Goal: Task Accomplishment & Management: Manage account settings

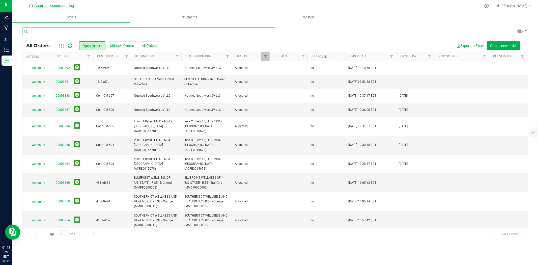
click at [56, 33] on input "text" at bounding box center [148, 31] width 253 height 8
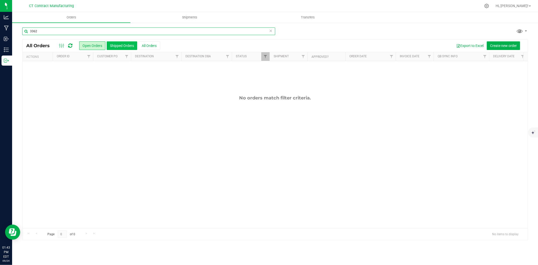
type input "3362"
click at [118, 46] on button "Shipped Orders" at bounding box center [122, 45] width 31 height 9
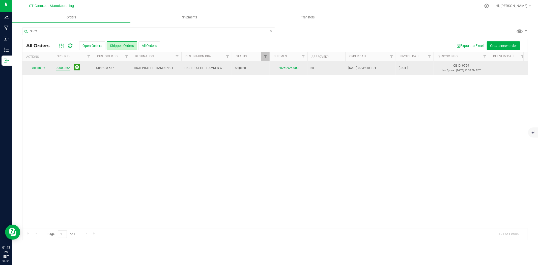
click at [67, 69] on link "00003362" at bounding box center [63, 68] width 14 height 5
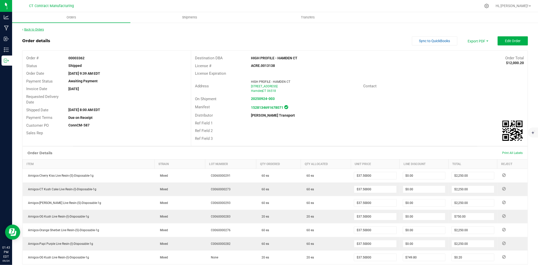
click at [36, 29] on link "Back to Orders" at bounding box center [33, 30] width 22 height 4
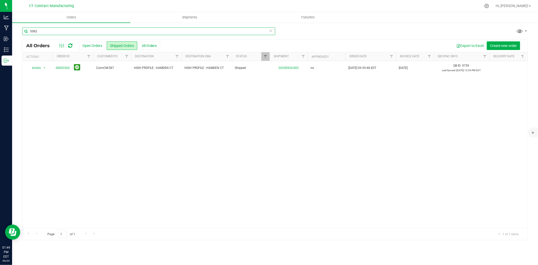
click at [46, 29] on input "3362" at bounding box center [148, 31] width 253 height 8
click at [87, 46] on button "Open Orders" at bounding box center [92, 45] width 26 height 9
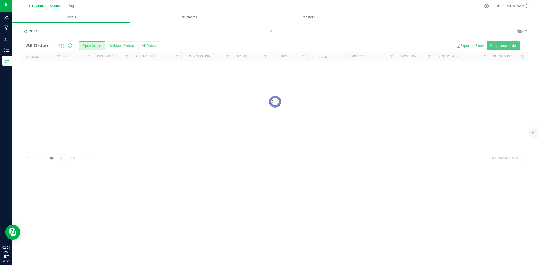
click at [39, 32] on input "3362" at bounding box center [148, 31] width 253 height 8
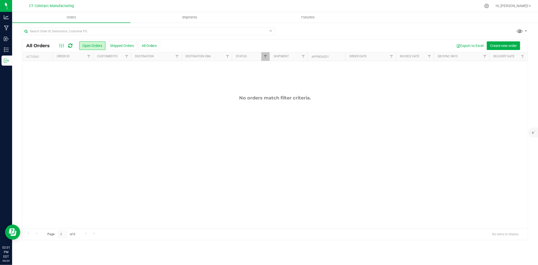
click at [113, 4] on div at bounding box center [285, 6] width 391 height 10
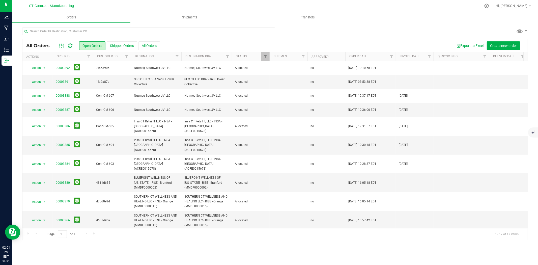
click at [142, 5] on div at bounding box center [285, 6] width 391 height 10
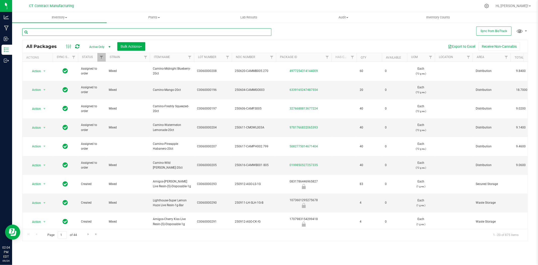
click at [80, 34] on input "text" at bounding box center [146, 32] width 249 height 8
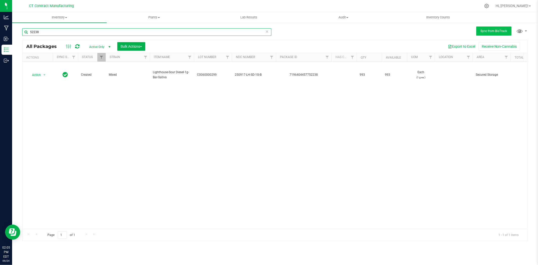
type input "52238"
click at [480, 29] on button "Sync from BioTrack" at bounding box center [493, 30] width 35 height 9
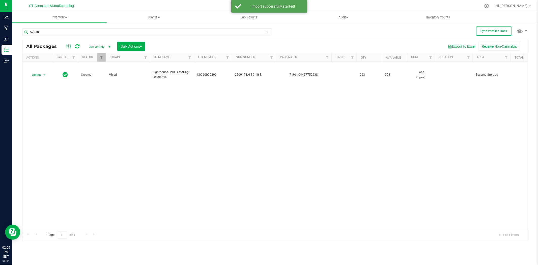
click at [76, 44] on icon at bounding box center [77, 46] width 4 height 5
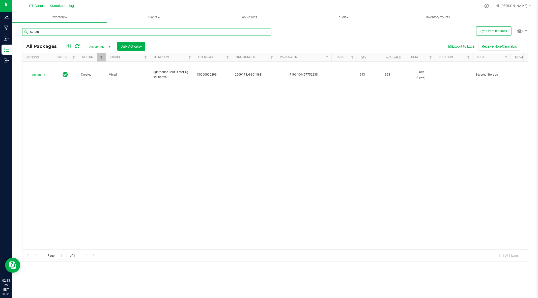
click at [56, 34] on input "52238" at bounding box center [146, 32] width 249 height 8
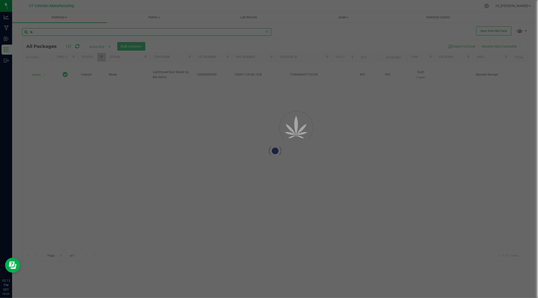
type input "l"
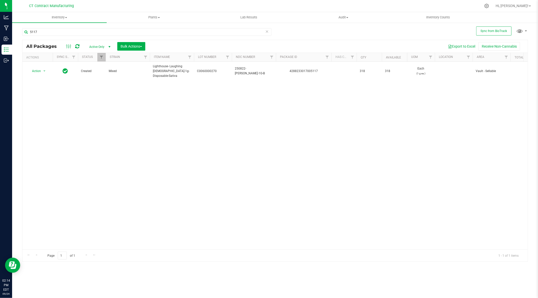
click at [205, 117] on div "Action Action Adjust qty Create package Edit attributes Global inventory Locate…" at bounding box center [274, 156] width 505 height 188
click at [82, 32] on input "5117" at bounding box center [146, 32] width 249 height 8
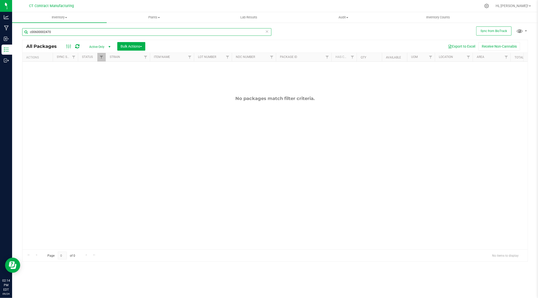
click at [47, 34] on input "c00600002470" at bounding box center [146, 32] width 249 height 8
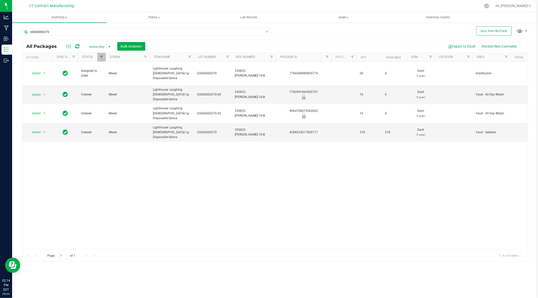
click at [234, 5] on div at bounding box center [285, 6] width 391 height 10
click at [57, 32] on input "c0060000270" at bounding box center [146, 32] width 249 height 8
click at [59, 31] on input "c0060000270" at bounding box center [146, 32] width 249 height 8
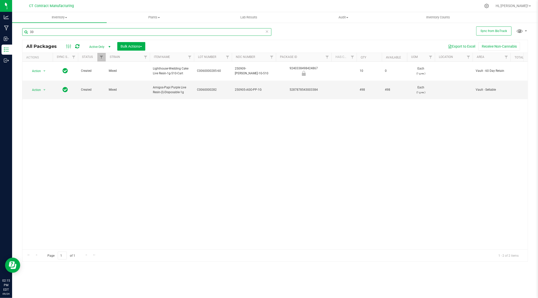
type input "3"
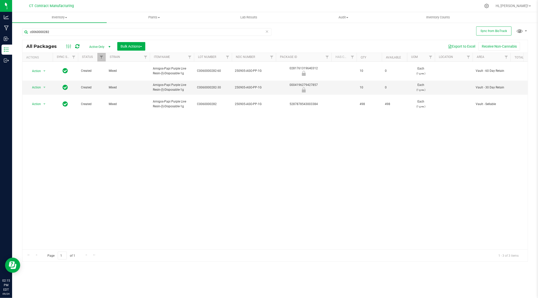
click at [105, 6] on div at bounding box center [285, 6] width 391 height 10
click at [254, 164] on div "Action Action Edit attributes Global inventory Locate package Package audit log…" at bounding box center [274, 156] width 505 height 188
click at [60, 33] on input "c0060000282" at bounding box center [146, 32] width 249 height 8
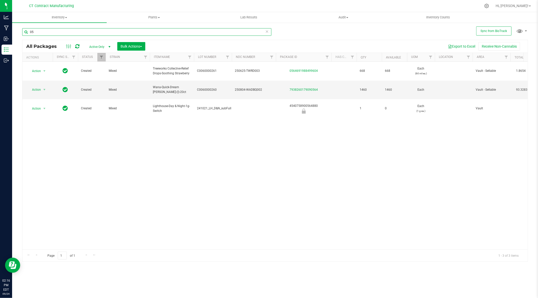
type input "0"
type input "c0060000260"
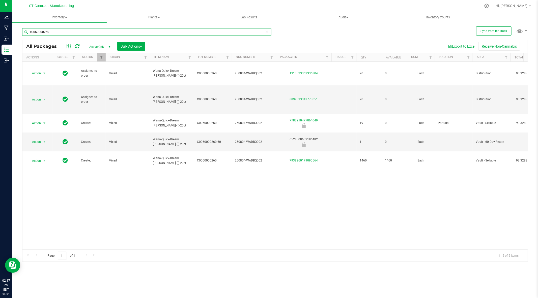
click at [60, 33] on input "c0060000260" at bounding box center [146, 32] width 249 height 8
type input "a"
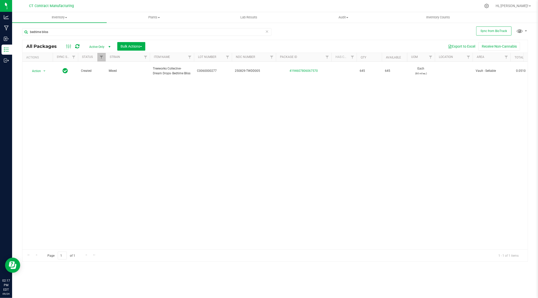
click at [112, 2] on div at bounding box center [285, 6] width 391 height 10
click at [53, 31] on input "bedtime bliss" at bounding box center [146, 32] width 249 height 8
click at [308, 3] on div at bounding box center [285, 6] width 391 height 10
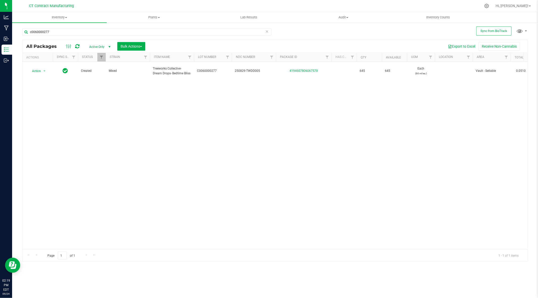
click at [279, 4] on div at bounding box center [285, 6] width 391 height 10
click at [178, 5] on div at bounding box center [285, 6] width 391 height 10
click at [187, 3] on div at bounding box center [285, 6] width 391 height 10
click at [180, 9] on div at bounding box center [285, 6] width 391 height 10
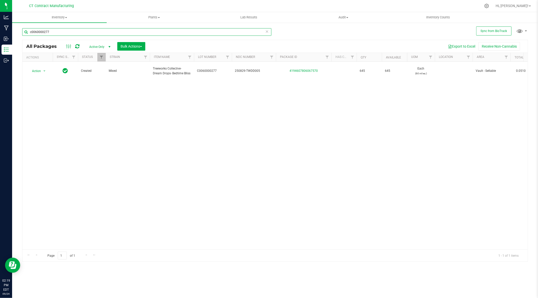
click at [54, 32] on input "c0060000277" at bounding box center [146, 32] width 249 height 8
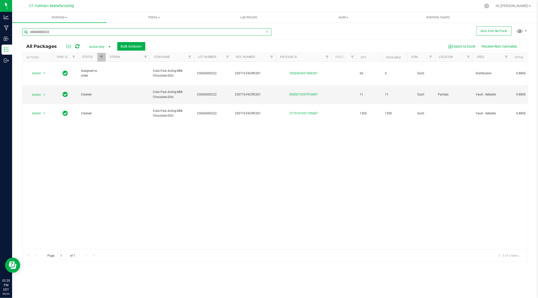
type input "c0060000222"
click at [333, 1] on div at bounding box center [285, 6] width 391 height 10
click at [291, 4] on div at bounding box center [285, 6] width 391 height 10
click at [62, 32] on input "c0060000222" at bounding box center [146, 32] width 249 height 8
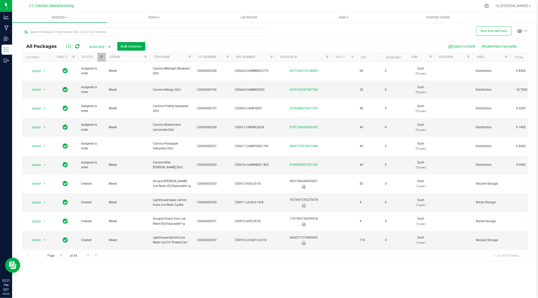
click at [124, 3] on div at bounding box center [285, 6] width 391 height 10
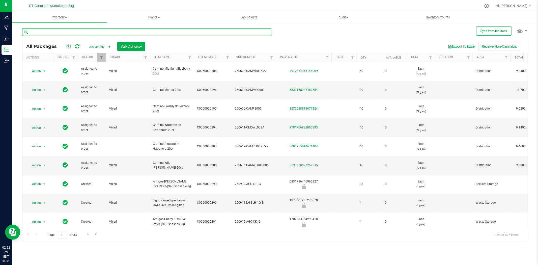
click at [81, 35] on input "text" at bounding box center [146, 32] width 249 height 8
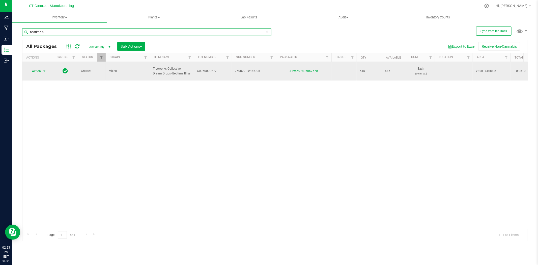
type input "bedtime bl"
click at [171, 71] on span "Treeworks Collective- Dream Drops- Bedtime Bliss" at bounding box center [172, 71] width 38 height 10
copy tr "Treeworks Collective- Dream Drops- Bedtime Bliss"
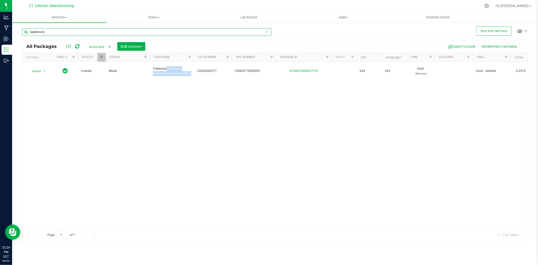
click at [58, 31] on input "bedtime bl" at bounding box center [146, 32] width 249 height 8
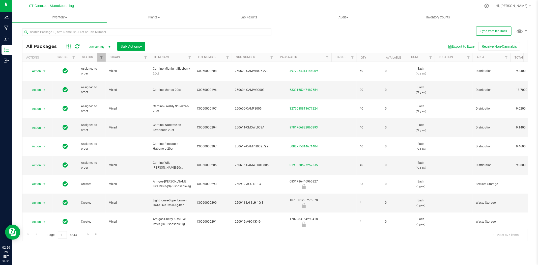
click at [195, 1] on nav "CT Contract Manufacturing Hi, Andy!" at bounding box center [275, 6] width 526 height 12
click at [80, 33] on input "text" at bounding box center [146, 32] width 249 height 8
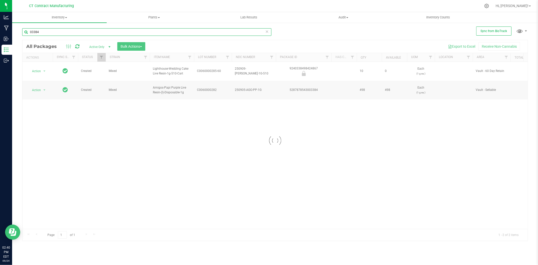
type input "03384"
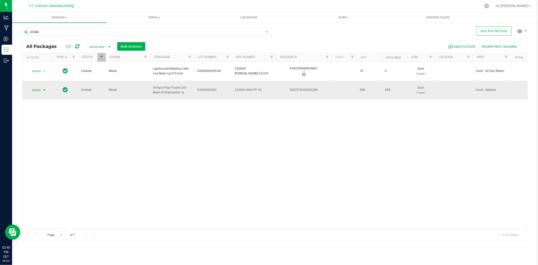
click at [44, 88] on span "select" at bounding box center [44, 90] width 4 height 4
click at [46, 95] on li "Adjust qty" at bounding box center [47, 94] width 39 height 8
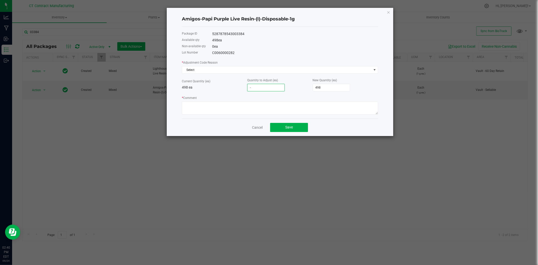
type input "-2"
type input "496"
type input "-2"
click at [246, 72] on span "Select" at bounding box center [276, 69] width 189 height 7
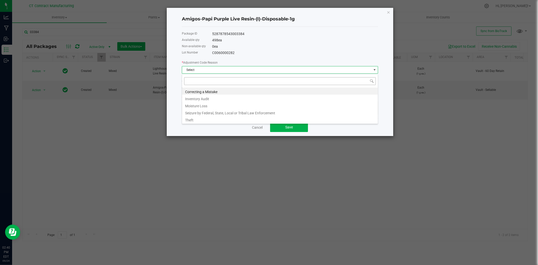
scroll to position [8, 196]
click at [240, 98] on li "Inventory Audit" at bounding box center [280, 98] width 196 height 7
click at [255, 69] on span "Inventory Audit" at bounding box center [276, 69] width 189 height 7
click at [251, 98] on li "Inventory Audit" at bounding box center [280, 98] width 196 height 7
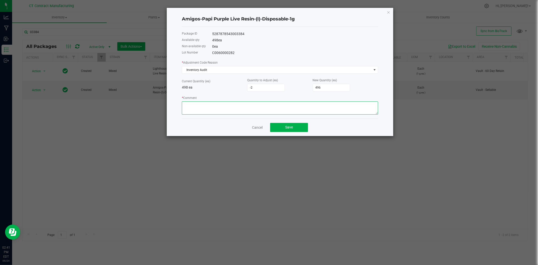
click at [203, 106] on textarea "* Comment" at bounding box center [280, 107] width 196 height 13
paste textarea "Upon conversion to sellable case pack, final count was conducted to verify tota…"
type textarea "Upon conversion to sellable case pack, final count was conducted to verify tota…"
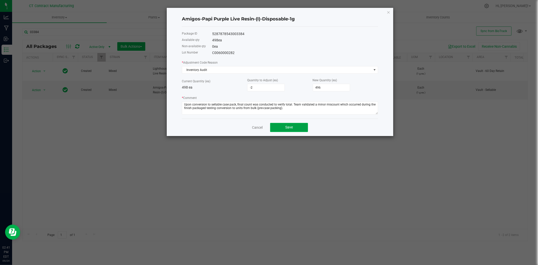
click at [288, 128] on span "Save" at bounding box center [289, 127] width 8 height 4
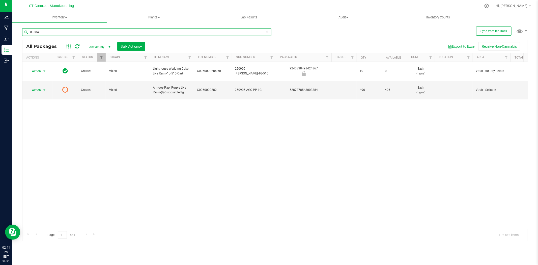
click at [177, 34] on input "03384" at bounding box center [146, 32] width 249 height 8
type input "6"
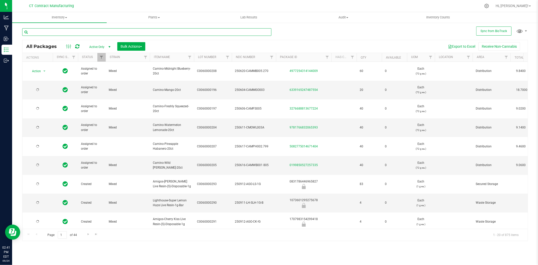
click at [129, 33] on input "text" at bounding box center [146, 32] width 249 height 8
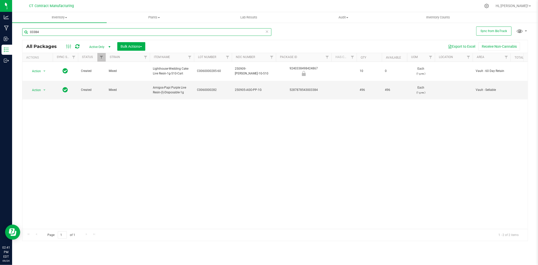
click at [122, 34] on input "03384" at bounding box center [146, 32] width 249 height 8
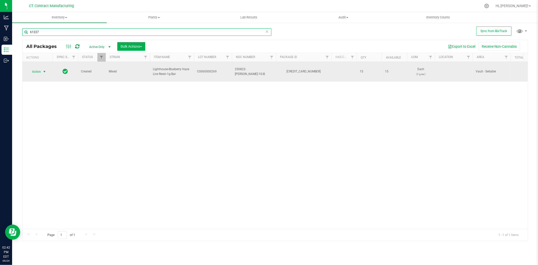
type input "61227"
click at [42, 72] on span "select" at bounding box center [44, 72] width 4 height 4
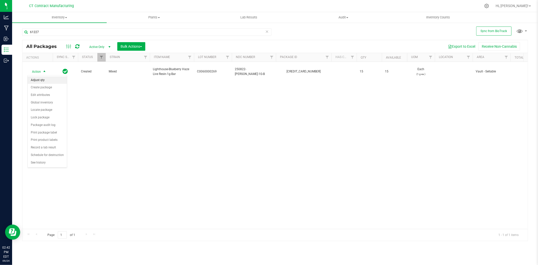
click at [44, 80] on li "Adjust qty" at bounding box center [47, 80] width 39 height 8
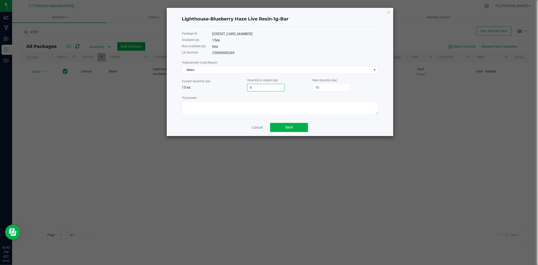
type input "1"
type input "16"
type input "1"
click at [242, 69] on span "Select" at bounding box center [276, 69] width 189 height 7
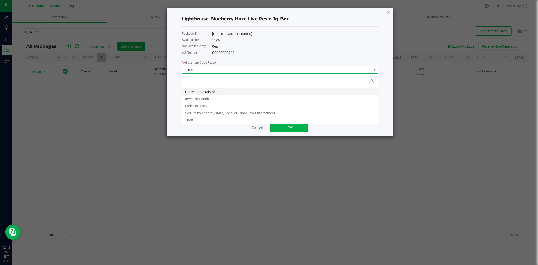
scroll to position [8, 196]
click at [214, 98] on li "Inventory Audit" at bounding box center [280, 98] width 196 height 7
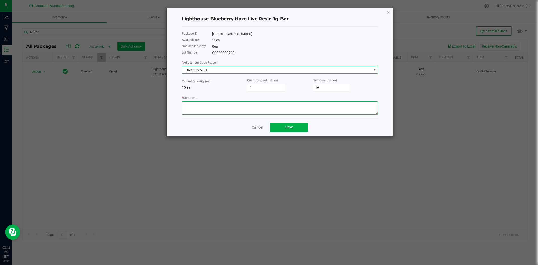
click at [212, 105] on textarea "* Comment" at bounding box center [280, 107] width 196 height 13
paste textarea "Upon conversion to sellable case pack, final count was conducted to verify tota…"
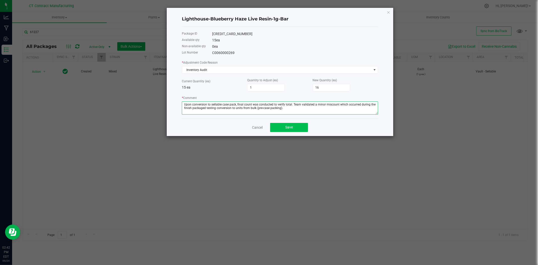
type textarea "Upon conversion to sellable case pack, final count was conducted to verify tota…"
click at [289, 131] on button "Save" at bounding box center [289, 127] width 38 height 9
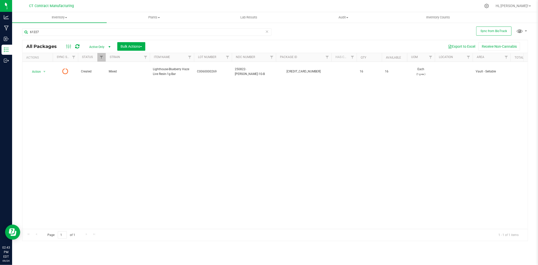
click at [76, 47] on icon at bounding box center [77, 46] width 4 height 5
click at [50, 32] on input "61227" at bounding box center [146, 32] width 249 height 8
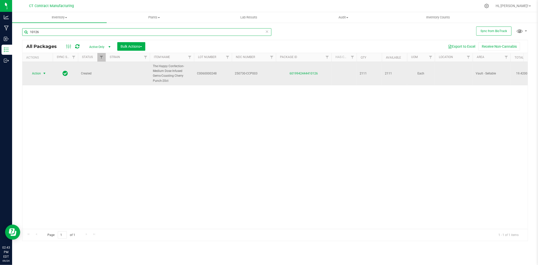
type input "10126"
click at [44, 72] on span "select" at bounding box center [44, 73] width 4 height 4
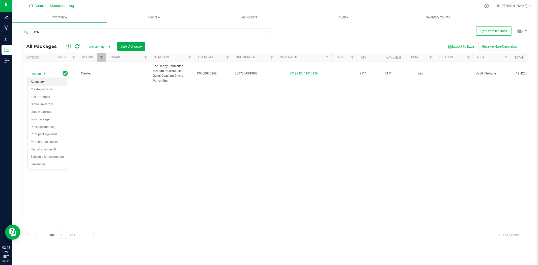
click at [45, 81] on li "Adjust qty" at bounding box center [47, 82] width 39 height 8
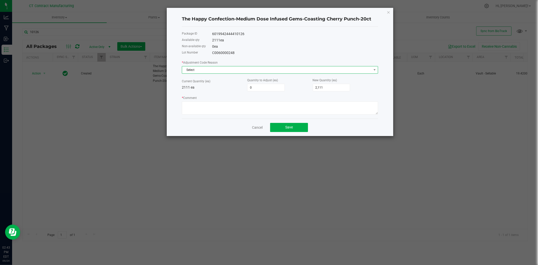
click at [242, 69] on span "Select" at bounding box center [276, 69] width 189 height 7
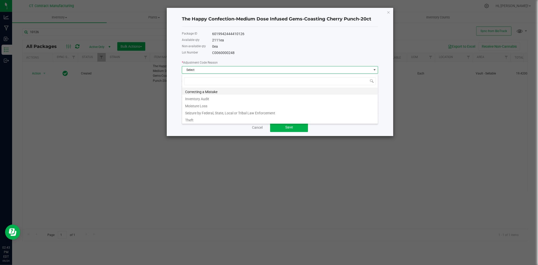
scroll to position [8, 196]
click at [219, 97] on li "Inventory Audit" at bounding box center [280, 98] width 196 height 7
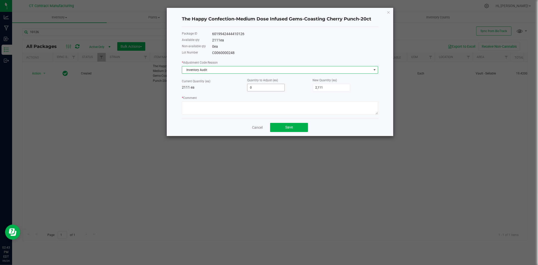
click at [262, 85] on input "0" at bounding box center [265, 87] width 37 height 7
type input "1"
type input "2,112"
type input "1"
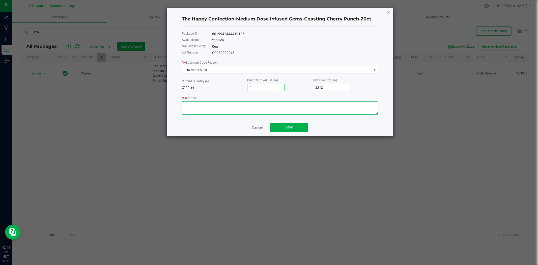
click at [259, 107] on textarea "* Comment" at bounding box center [280, 107] width 196 height 13
paste textarea "Upon conversion to sellable case pack, final count was conducted to verify tota…"
type textarea "Upon conversion to sellable case pack, final count was conducted to verify tota…"
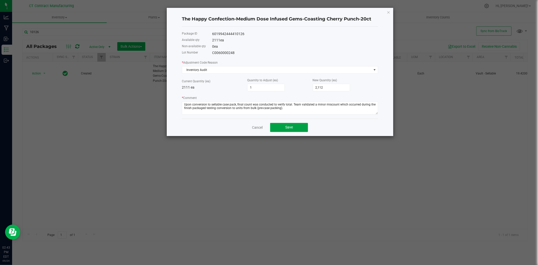
click at [287, 129] on span "Save" at bounding box center [289, 127] width 8 height 4
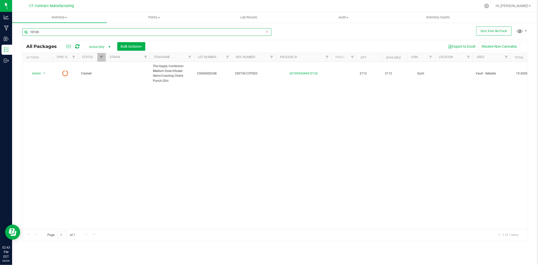
click at [48, 34] on input "10126" at bounding box center [146, 32] width 249 height 8
click at [76, 46] on icon at bounding box center [77, 46] width 4 height 5
click at [52, 34] on input "10126" at bounding box center [146, 32] width 249 height 8
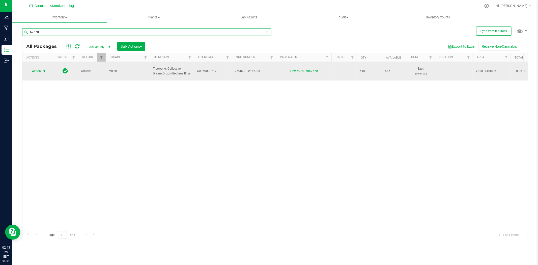
type input "67570"
click at [43, 70] on span "select" at bounding box center [44, 71] width 4 height 4
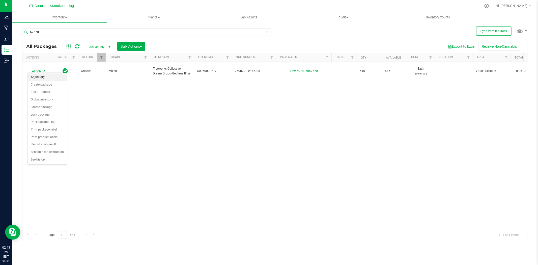
click at [45, 77] on li "Adjust qty" at bounding box center [47, 77] width 39 height 8
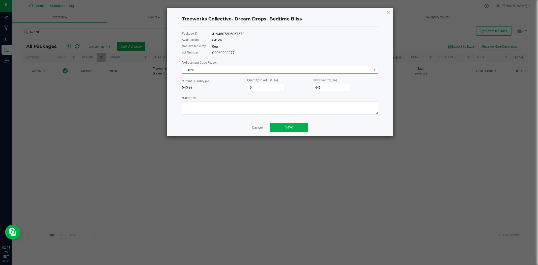
click at [240, 72] on span "Select" at bounding box center [276, 69] width 189 height 7
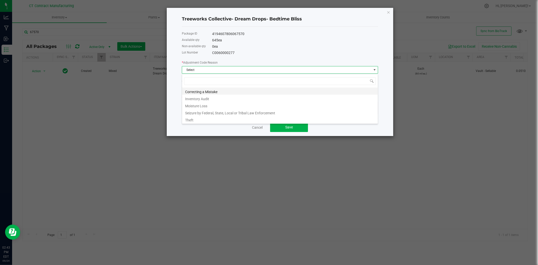
scroll to position [8, 196]
click at [221, 97] on li "Inventory Audit" at bounding box center [280, 98] width 196 height 7
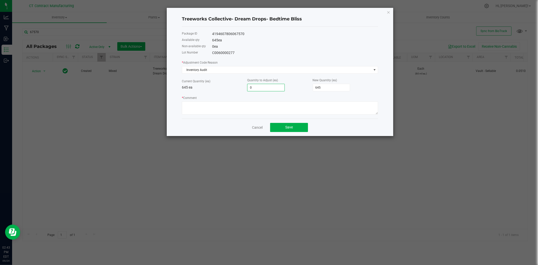
drag, startPoint x: 269, startPoint y: 87, endPoint x: 240, endPoint y: 88, distance: 29.5
click at [240, 88] on div "Current Quantity (ea) 645 ea Quantity to Adjust (ea) 0 New Quantity (ea) 645" at bounding box center [280, 84] width 196 height 14
click at [255, 88] on input "0" at bounding box center [265, 87] width 37 height 7
type input "-2"
type input "643"
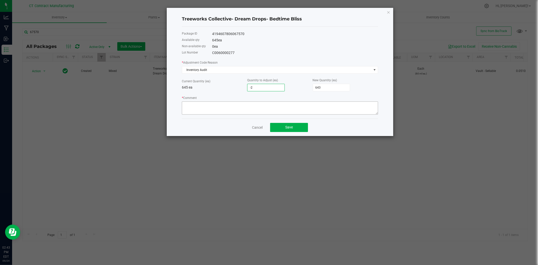
type input "-2"
click at [253, 110] on textarea "* Comment" at bounding box center [280, 107] width 196 height 13
paste textarea "Upon conversion to sellable case pack, final count was conducted to verify tota…"
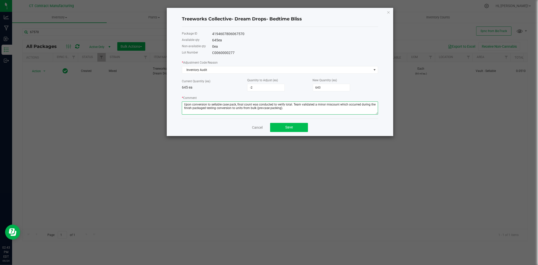
type textarea "Upon conversion to sellable case pack, final count was conducted to verify tota…"
click at [288, 129] on span "Save" at bounding box center [289, 127] width 8 height 4
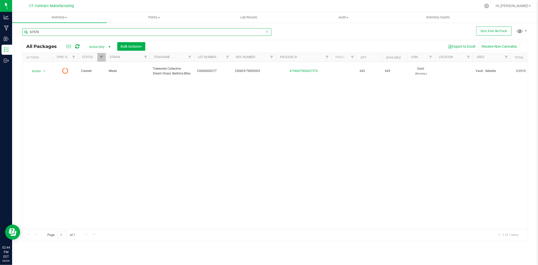
click at [76, 32] on input "67570" at bounding box center [146, 32] width 249 height 8
type input "35440"
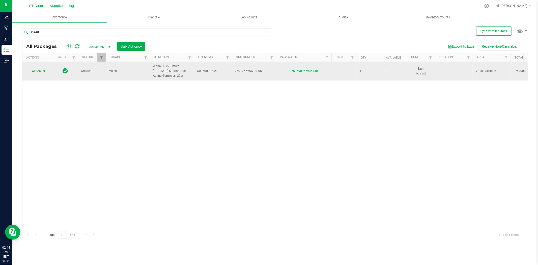
click at [46, 71] on span "select" at bounding box center [44, 71] width 4 height 4
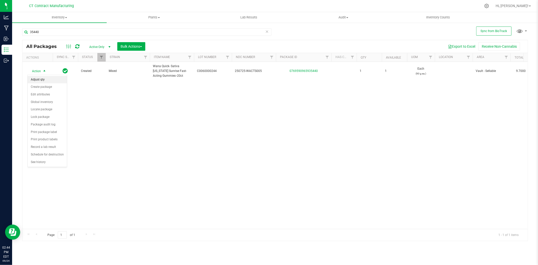
click at [46, 80] on li "Adjust qty" at bounding box center [47, 80] width 39 height 8
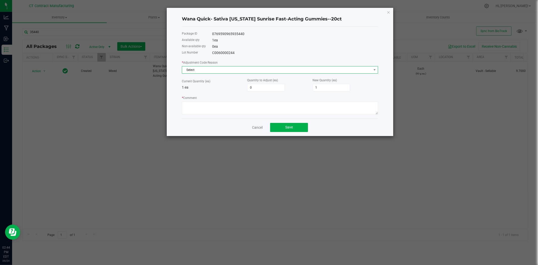
click at [208, 72] on span "Select" at bounding box center [276, 69] width 189 height 7
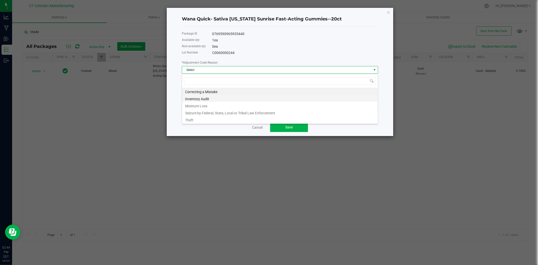
click at [205, 99] on li "Inventory Audit" at bounding box center [280, 98] width 196 height 7
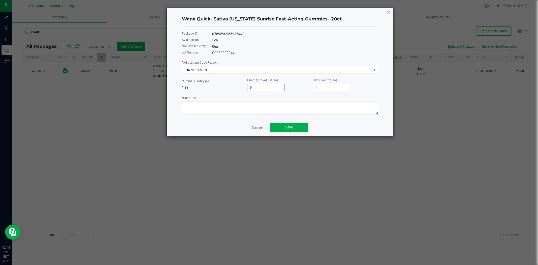
type input "2"
type input "3"
type input "2"
click at [230, 109] on textarea "* Comment" at bounding box center [280, 107] width 196 height 13
paste textarea "Upon conversion to sellable case pack, final count was conducted to verify tota…"
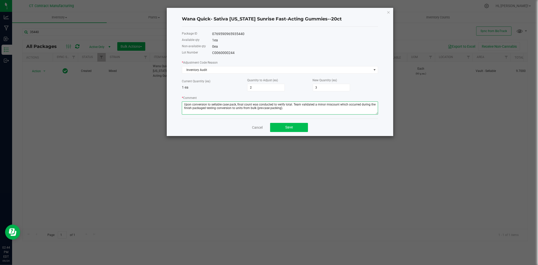
type textarea "Upon conversion to sellable case pack, final count was conducted to verify tota…"
click at [282, 125] on button "Save" at bounding box center [289, 127] width 38 height 9
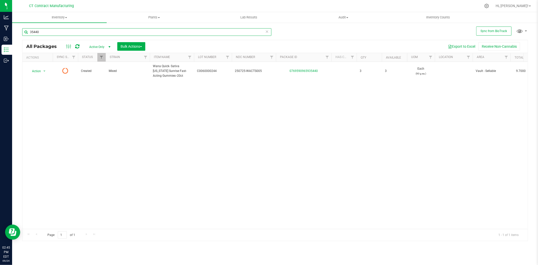
click at [109, 32] on input "35440" at bounding box center [146, 32] width 249 height 8
click at [81, 33] on input "89013" at bounding box center [146, 32] width 249 height 8
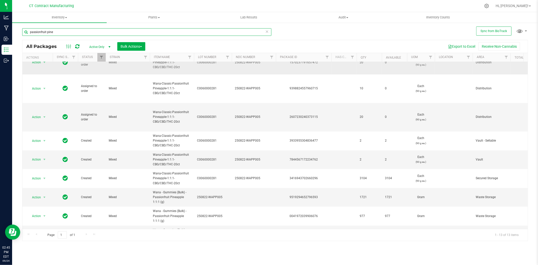
scroll to position [111, 0]
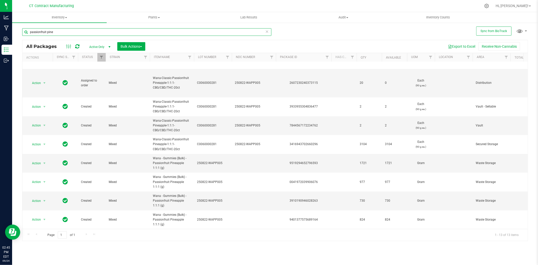
type input "passionfruit pine"
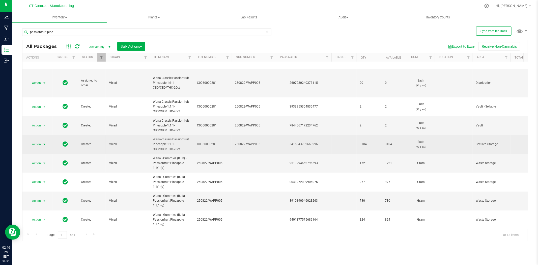
click at [46, 142] on span "select" at bounding box center [44, 144] width 4 height 4
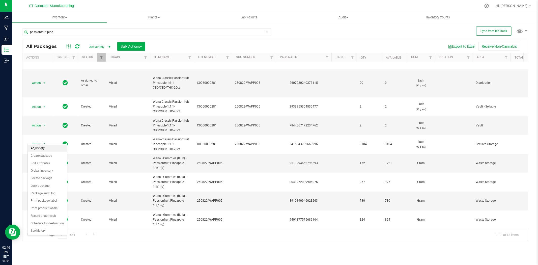
click at [47, 150] on li "Adjust qty" at bounding box center [47, 149] width 39 height 8
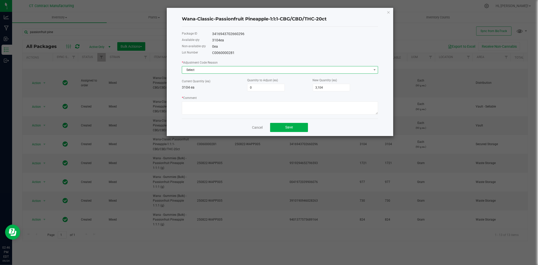
click at [198, 71] on span "Select" at bounding box center [276, 69] width 189 height 7
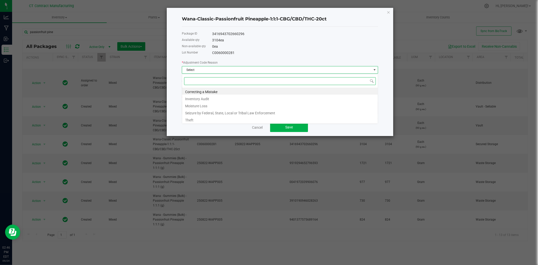
scroll to position [8, 196]
click at [198, 99] on li "Inventory Audit" at bounding box center [280, 98] width 196 height 7
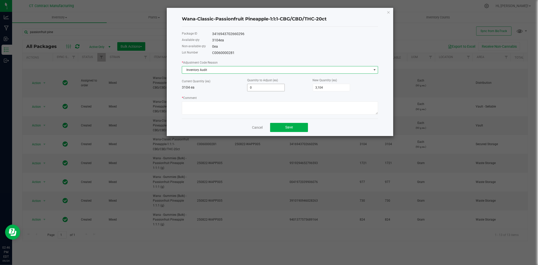
click at [266, 90] on input "0" at bounding box center [265, 87] width 37 height 7
type input "-1"
type input "3,103"
type input "-1"
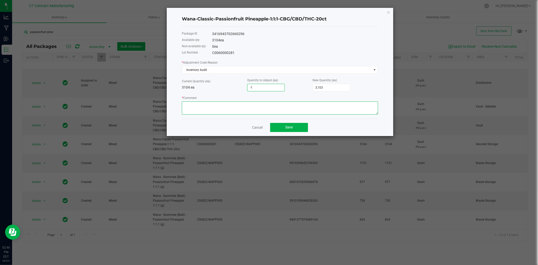
click at [260, 104] on textarea "* Comment" at bounding box center [280, 107] width 196 height 13
paste textarea "3416943702660296"
type textarea "3416943702660296"
drag, startPoint x: 234, startPoint y: 108, endPoint x: 180, endPoint y: 105, distance: 54.4
click at [180, 105] on div "Wana-Classic-Passionfruit Pineapple-1:1:1-CBG/CBD/THC-20ct Package ID 341694370…" at bounding box center [280, 72] width 227 height 128
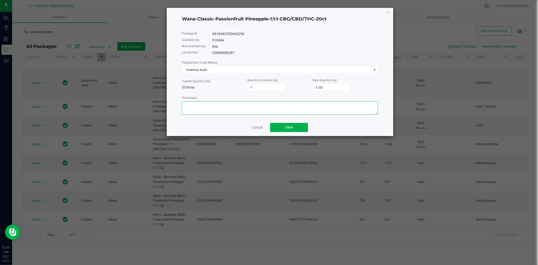
click at [216, 105] on textarea "* Comment" at bounding box center [280, 107] width 196 height 13
paste textarea "Upon conversion to sellable case pack, final count was conducted to verify tota…"
type textarea "Upon conversion to sellable case pack, final count was conducted to verify tota…"
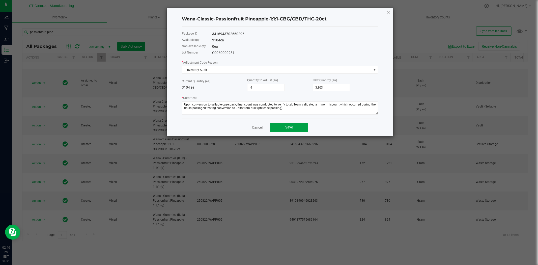
click at [286, 127] on span "Save" at bounding box center [289, 127] width 8 height 4
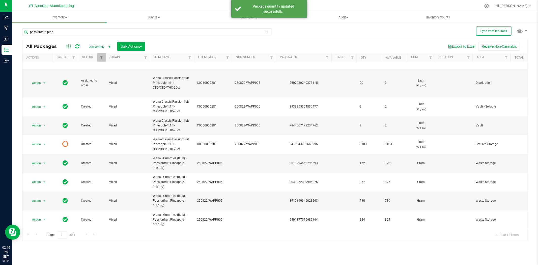
scroll to position [0, 0]
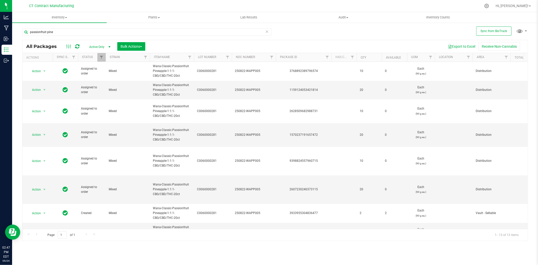
click at [262, 3] on div at bounding box center [285, 6] width 391 height 10
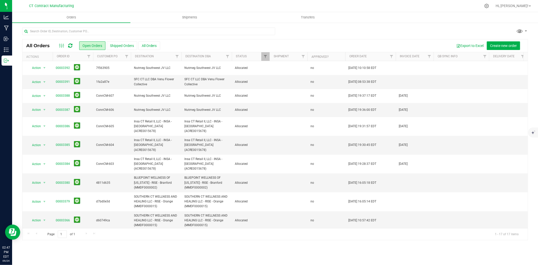
click at [68, 46] on icon at bounding box center [70, 45] width 4 height 5
click at [208, 3] on div at bounding box center [285, 6] width 391 height 10
click at [68, 45] on icon at bounding box center [70, 45] width 4 height 5
click at [236, 2] on div at bounding box center [285, 6] width 391 height 10
click at [72, 45] on div at bounding box center [65, 46] width 17 height 6
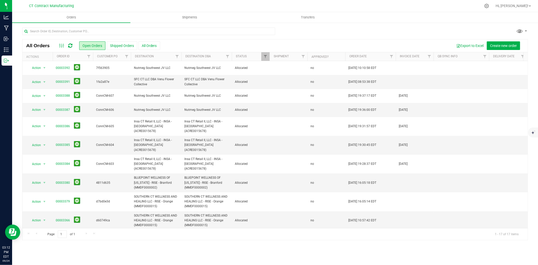
click at [70, 45] on icon at bounding box center [70, 45] width 4 height 5
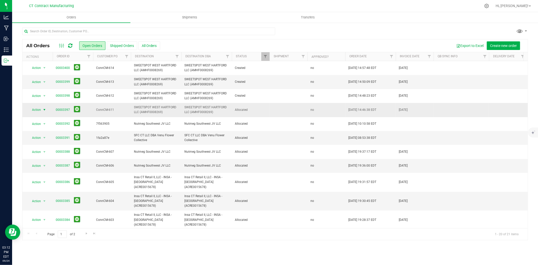
click at [47, 110] on span "select" at bounding box center [44, 109] width 6 height 7
click at [43, 184] on li "Print packing list" at bounding box center [47, 185] width 38 height 8
click at [71, 44] on icon at bounding box center [70, 45] width 4 height 5
click at [72, 47] on icon at bounding box center [70, 45] width 4 height 5
click at [71, 44] on icon at bounding box center [70, 45] width 4 height 5
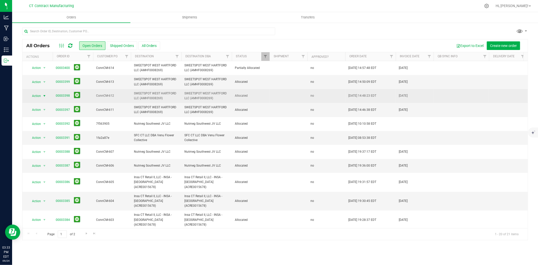
click at [44, 96] on span "select" at bounding box center [44, 96] width 4 height 4
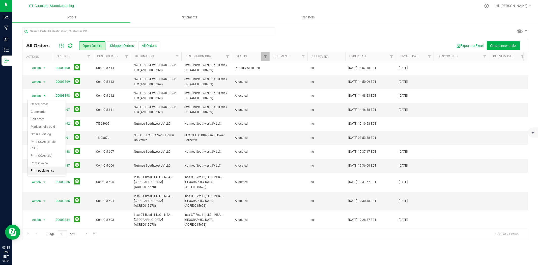
click at [45, 171] on li "Print packing list" at bounding box center [47, 171] width 38 height 8
click at [42, 81] on span "select" at bounding box center [44, 82] width 4 height 4
click at [52, 157] on li "Print packing list" at bounding box center [47, 157] width 38 height 8
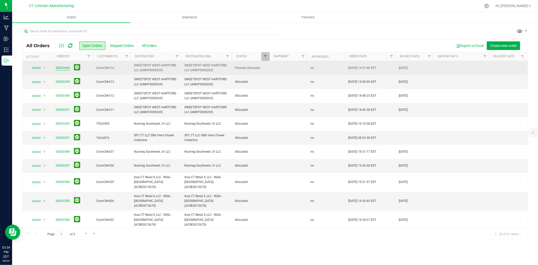
click at [59, 68] on link "00003400" at bounding box center [63, 68] width 14 height 5
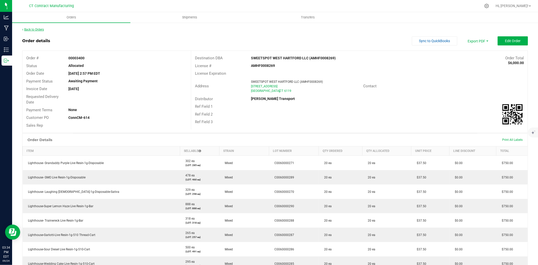
click at [41, 30] on link "Back to Orders" at bounding box center [33, 30] width 22 height 4
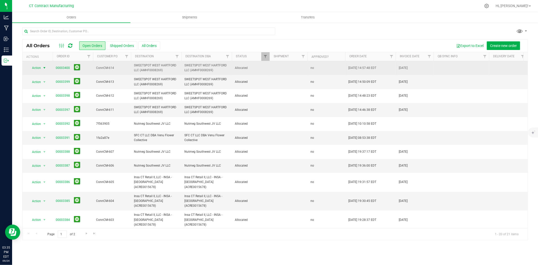
click at [47, 68] on span "select" at bounding box center [44, 67] width 6 height 7
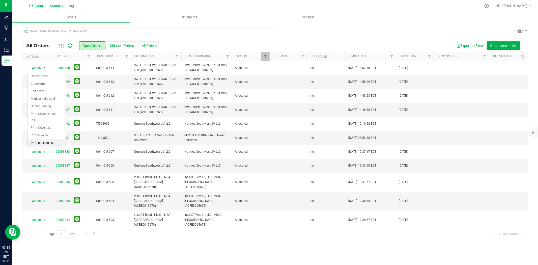
drag, startPoint x: 47, startPoint y: 68, endPoint x: 36, endPoint y: 141, distance: 73.4
click at [36, 141] on li "Print packing list" at bounding box center [47, 143] width 38 height 8
click at [70, 43] on icon at bounding box center [70, 45] width 4 height 5
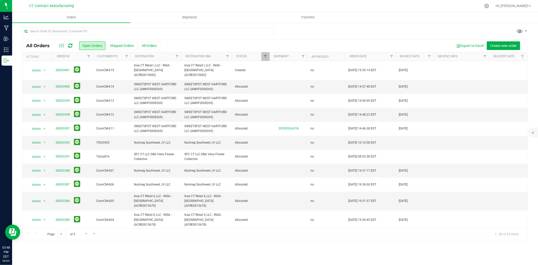
click at [130, 2] on div at bounding box center [285, 6] width 391 height 10
click at [71, 42] on div "All Orders Open Orders Shipped Orders All Orders Export to Excel Create new ord…" at bounding box center [274, 45] width 505 height 13
click at [72, 44] on icon at bounding box center [70, 45] width 4 height 5
click at [280, 2] on div at bounding box center [285, 6] width 391 height 10
click at [70, 46] on icon at bounding box center [70, 45] width 4 height 5
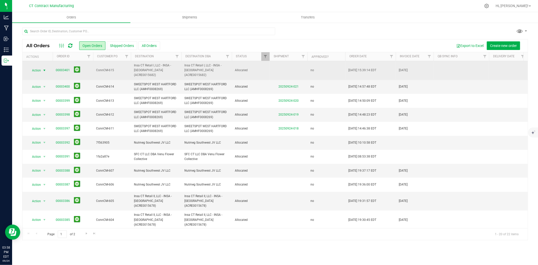
click at [42, 68] on span "select" at bounding box center [44, 70] width 4 height 4
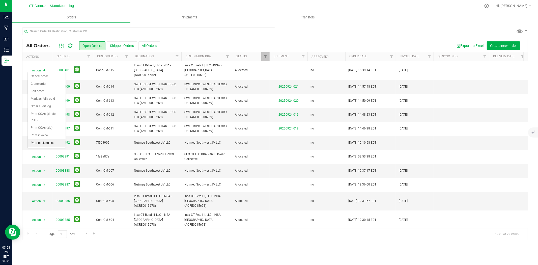
click at [46, 144] on li "Print packing list" at bounding box center [47, 143] width 38 height 8
click at [71, 44] on icon at bounding box center [70, 45] width 4 height 5
click at [183, 4] on div at bounding box center [285, 6] width 391 height 10
click at [220, 4] on div at bounding box center [285, 6] width 391 height 10
click at [71, 44] on icon at bounding box center [70, 45] width 4 height 5
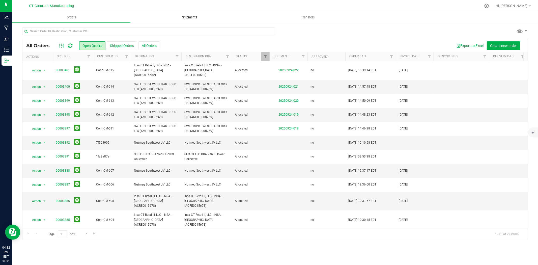
click at [190, 15] on span "Shipments" at bounding box center [189, 17] width 29 height 5
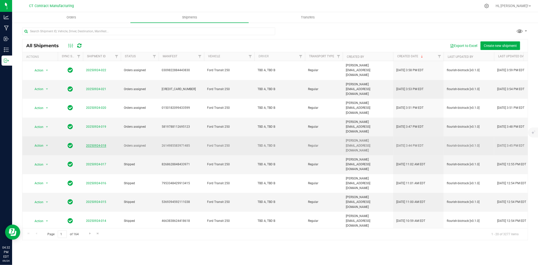
click at [96, 144] on link "20250924-018" at bounding box center [96, 146] width 20 height 4
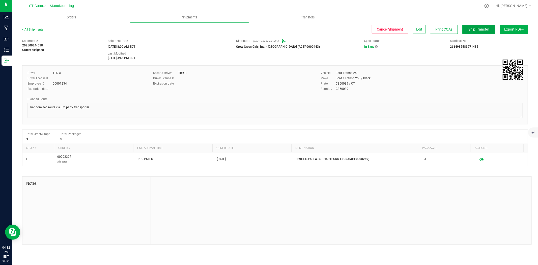
drag, startPoint x: 475, startPoint y: 28, endPoint x: 319, endPoint y: 51, distance: 158.0
click at [319, 51] on div "All Shipments Cancel Shipment Edit Print COAs Ship Transfer Export PDF Manifest…" at bounding box center [275, 135] width 506 height 217
click at [468, 30] on span "Ship Transfer" at bounding box center [478, 29] width 21 height 4
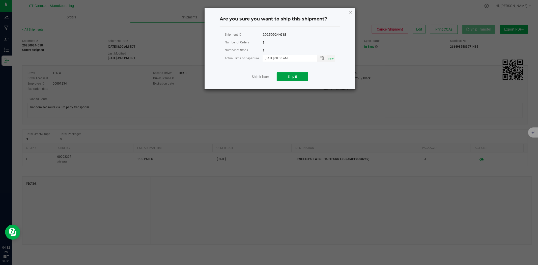
click at [303, 77] on button "Ship it" at bounding box center [293, 76] width 32 height 9
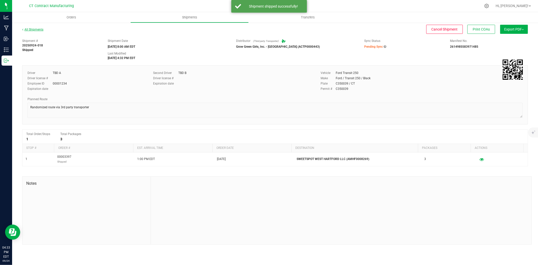
click at [40, 29] on link "All Shipments" at bounding box center [32, 30] width 21 height 4
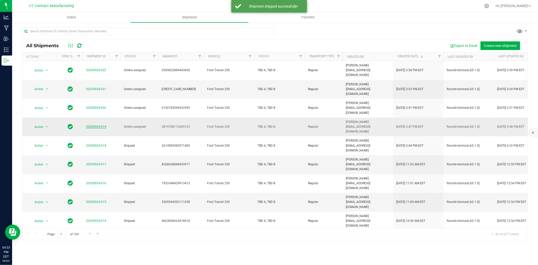
click at [104, 125] on link "20250924-019" at bounding box center [96, 127] width 20 height 4
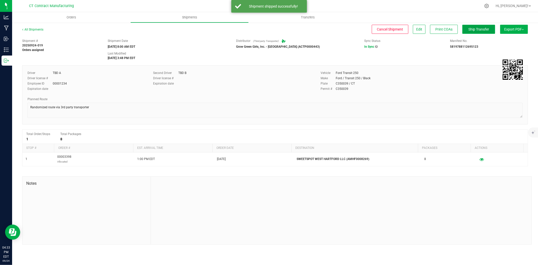
click at [490, 28] on button "Ship Transfer" at bounding box center [478, 29] width 33 height 9
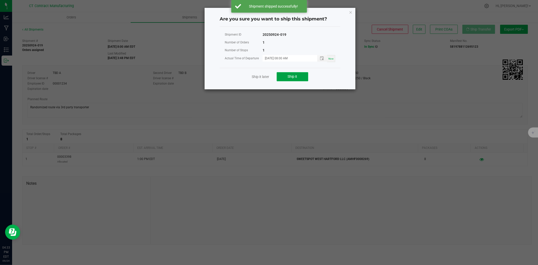
click at [294, 77] on span "Ship it" at bounding box center [293, 76] width 10 height 4
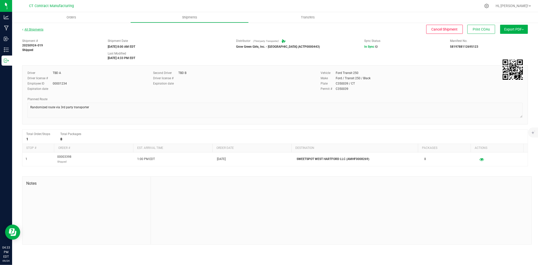
click at [37, 29] on link "All Shipments" at bounding box center [32, 30] width 21 height 4
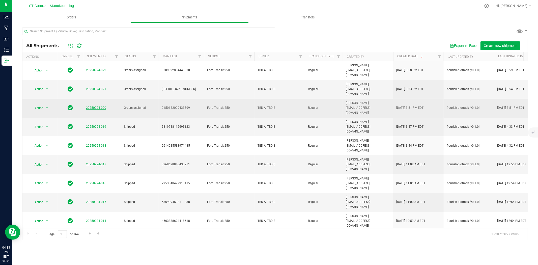
click at [102, 106] on link "20250924-020" at bounding box center [96, 108] width 20 height 4
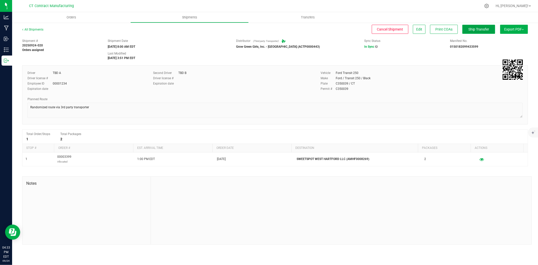
click at [492, 28] on button "Ship Transfer" at bounding box center [478, 29] width 33 height 9
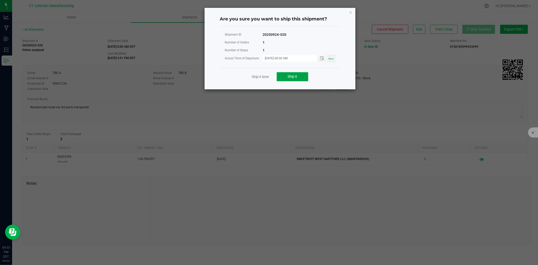
click at [303, 75] on button "Ship it" at bounding box center [293, 76] width 32 height 9
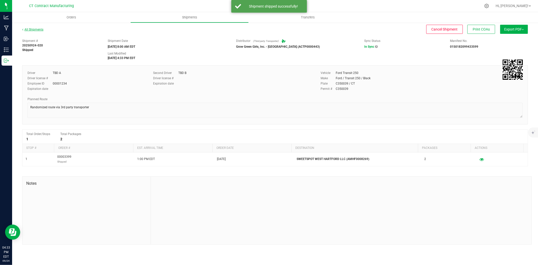
click at [37, 31] on link "All Shipments" at bounding box center [32, 30] width 21 height 4
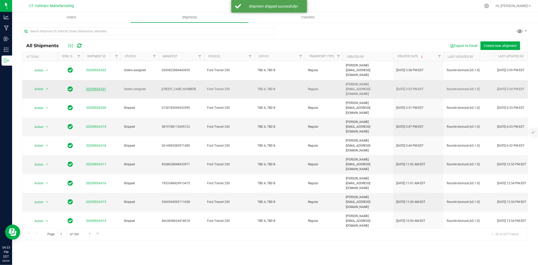
click at [100, 87] on link "20250924-021" at bounding box center [96, 89] width 20 height 4
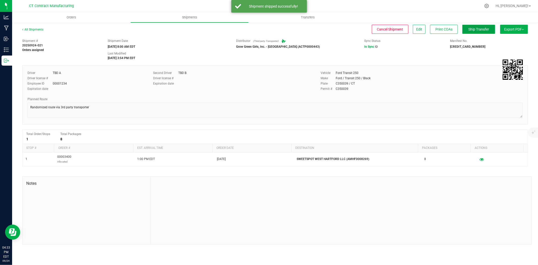
click at [483, 31] on span "Ship Transfer" at bounding box center [478, 29] width 21 height 4
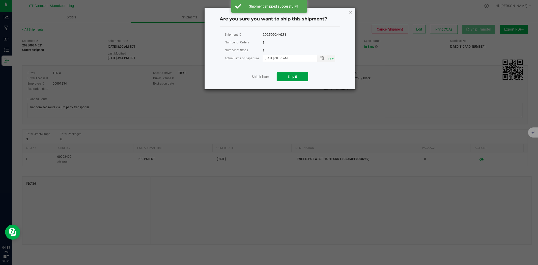
click at [302, 77] on button "Ship it" at bounding box center [293, 76] width 32 height 9
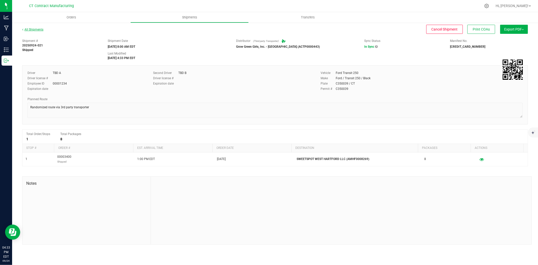
click at [39, 30] on link "All Shipments" at bounding box center [32, 30] width 21 height 4
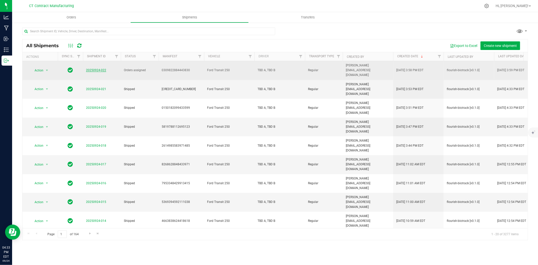
click at [101, 69] on link "20250924-022" at bounding box center [96, 70] width 20 height 4
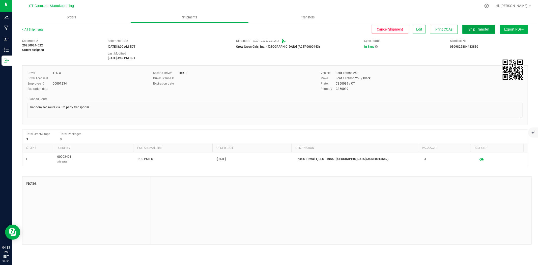
click at [471, 26] on button "Ship Transfer" at bounding box center [478, 29] width 33 height 9
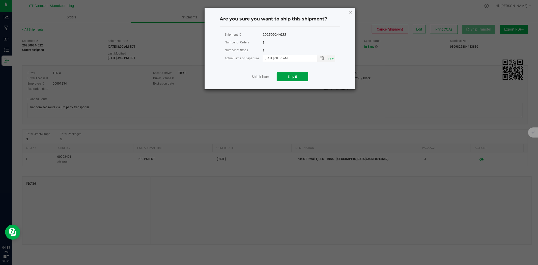
click at [284, 73] on button "Ship it" at bounding box center [293, 76] width 32 height 9
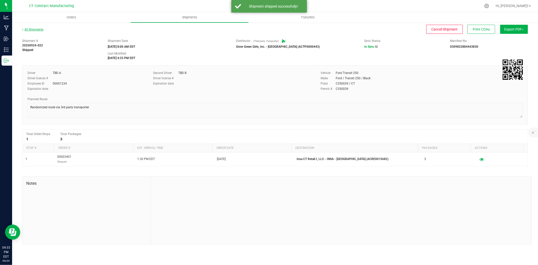
click at [34, 28] on link "All Shipments" at bounding box center [32, 30] width 21 height 4
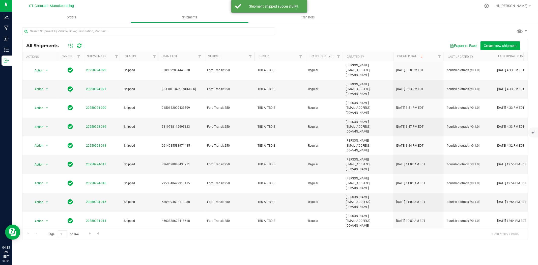
click at [354, 3] on div at bounding box center [285, 6] width 391 height 10
click at [344, 1] on div at bounding box center [285, 6] width 391 height 10
click at [199, 3] on div at bounding box center [285, 6] width 391 height 10
click at [159, 1] on div at bounding box center [285, 6] width 391 height 10
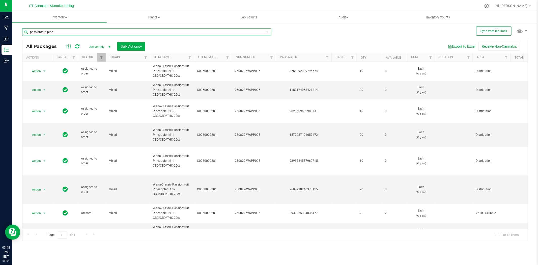
click at [85, 31] on input "passionfruit pine" at bounding box center [146, 32] width 249 height 8
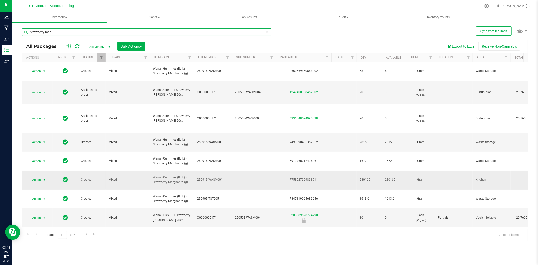
type input "strawberry mar"
click at [44, 178] on span "select" at bounding box center [44, 180] width 4 height 4
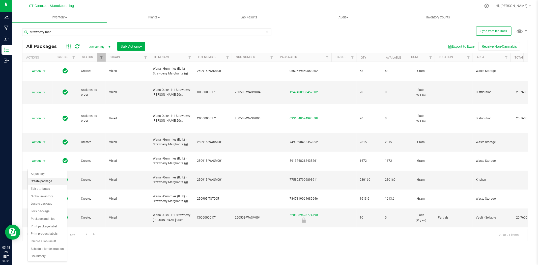
click at [45, 181] on li "Create package" at bounding box center [47, 182] width 39 height 8
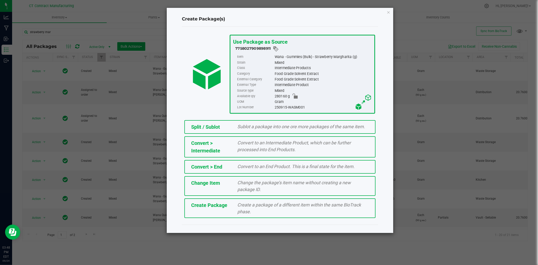
click at [283, 129] on div "Sublot a package into one ore more packages of the same item." at bounding box center [303, 126] width 139 height 7
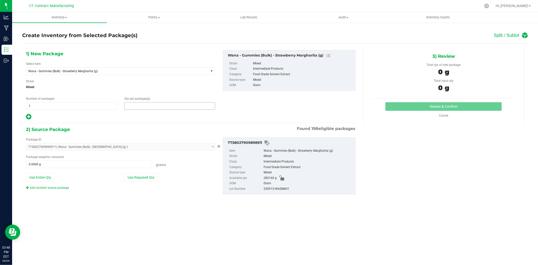
click at [189, 106] on span at bounding box center [169, 106] width 91 height 8
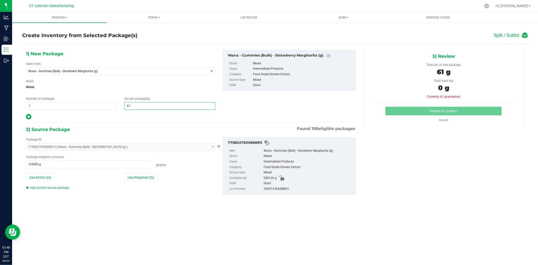
type input "611"
type input "611.0000"
click at [125, 163] on span at bounding box center [89, 164] width 126 height 8
type input "611"
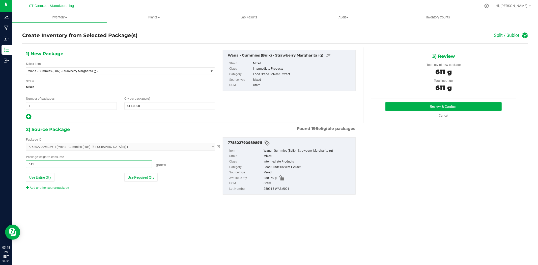
type input "611.0000 g"
click at [463, 154] on div "1) New Package Select Item Wana - Gummies (Bulk) - [GEOGRAPHIC_DATA] (g) Wana -…" at bounding box center [275, 126] width 506 height 158
click at [425, 106] on button "Review & Confirm" at bounding box center [443, 106] width 116 height 9
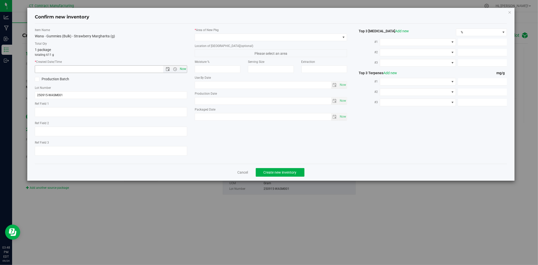
click at [182, 68] on span "Now" at bounding box center [183, 68] width 9 height 7
type input "[DATE] 3:48 PM"
click at [218, 34] on span at bounding box center [268, 37] width 146 height 7
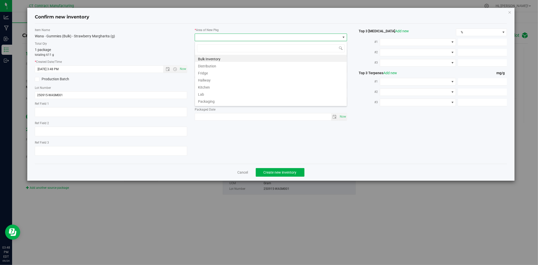
scroll to position [62, 0]
click at [224, 102] on li "Waste Storage" at bounding box center [271, 101] width 152 height 7
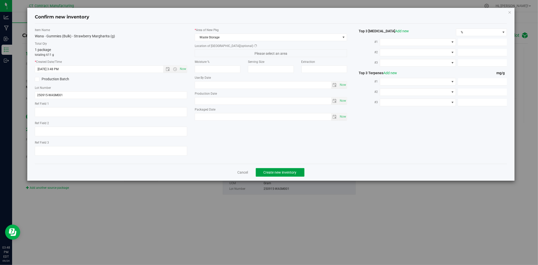
click at [280, 173] on span "Create new inventory" at bounding box center [280, 172] width 33 height 4
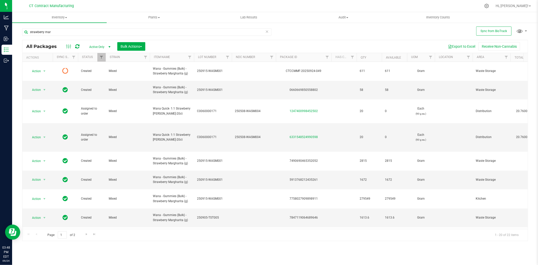
click at [75, 47] on icon at bounding box center [77, 46] width 4 height 5
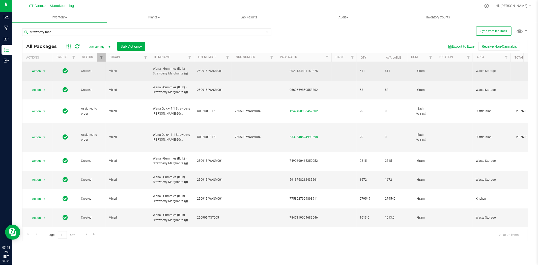
click at [307, 69] on div "2021134881160275" at bounding box center [303, 71] width 57 height 5
copy div "2021134881160275"
click at [208, 70] on span "250915-WASM001" at bounding box center [213, 71] width 32 height 5
click at [208, 70] on input "250915-WASM001" at bounding box center [212, 71] width 36 height 8
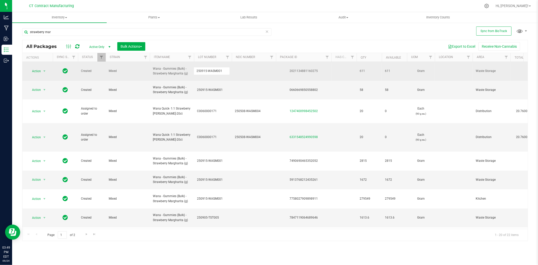
click at [208, 70] on input "250915-WASM001" at bounding box center [212, 71] width 36 height 8
click at [310, 69] on div "2021134881160275" at bounding box center [303, 71] width 57 height 5
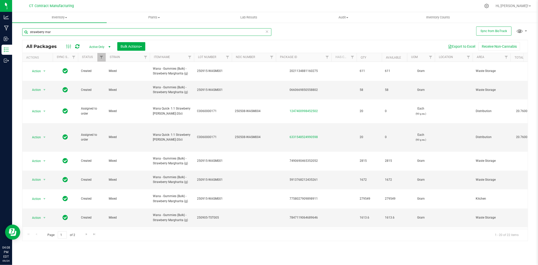
click at [77, 35] on input "strawberry mar" at bounding box center [146, 32] width 249 height 8
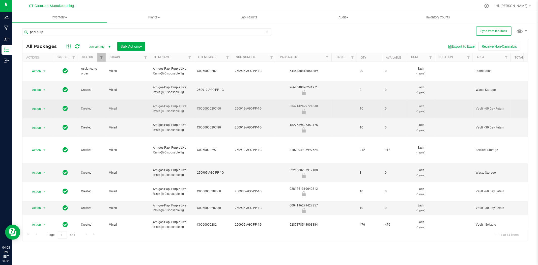
click at [311, 104] on div "3642142479721830" at bounding box center [303, 109] width 57 height 10
copy div "3642142479721830"
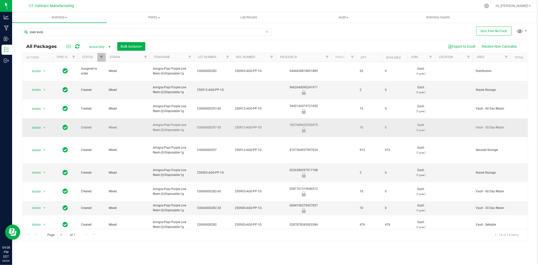
click at [309, 118] on td "1827689625350475" at bounding box center [304, 127] width 56 height 19
copy div "1827689625350475"
click at [256, 125] on span "250912-AGO-PP-1G" at bounding box center [254, 127] width 38 height 5
click at [256, 124] on input "250912-AGO-PP-1G" at bounding box center [253, 128] width 42 height 8
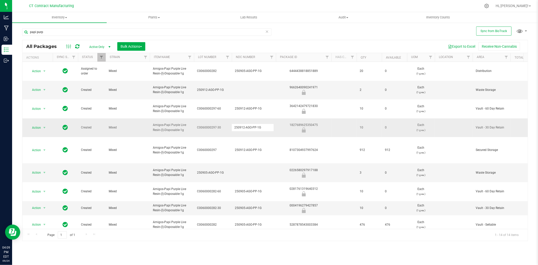
click at [311, 123] on div "1827689625350475" at bounding box center [303, 128] width 57 height 10
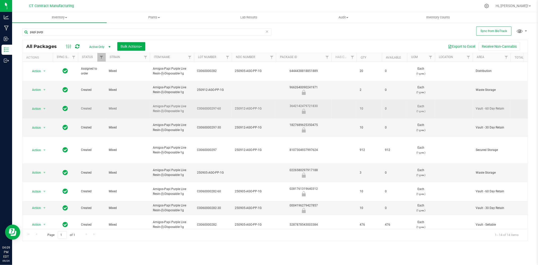
click at [311, 104] on div "3642142479721830" at bounding box center [303, 109] width 57 height 10
copy div "3642142479721830"
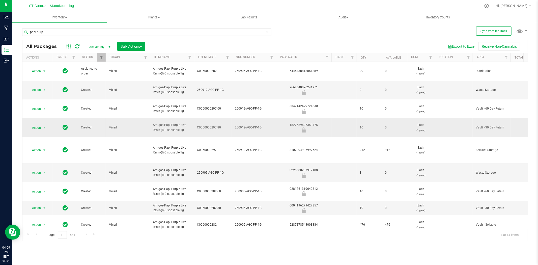
click at [311, 123] on div "1827689625350475" at bounding box center [303, 128] width 57 height 10
copy div "1827689625350475"
drag, startPoint x: 162, startPoint y: 4, endPoint x: 162, endPoint y: 1, distance: 3.5
click at [162, 4] on div at bounding box center [285, 6] width 391 height 10
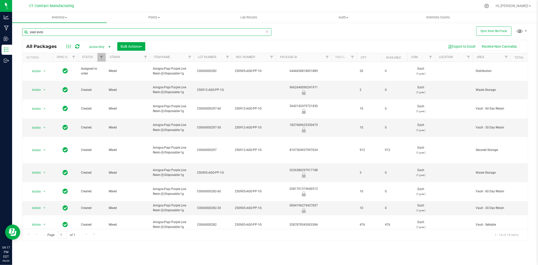
click at [106, 31] on input "papi purp" at bounding box center [146, 32] width 249 height 8
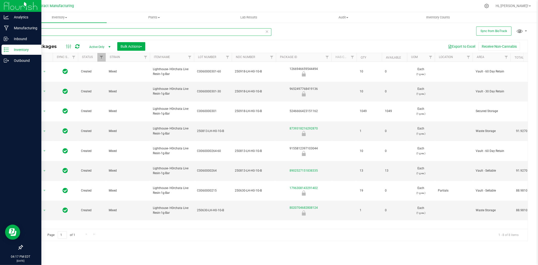
type input "h0rch"
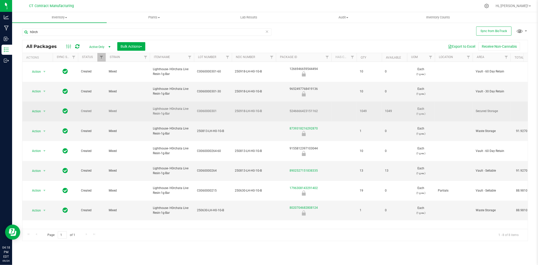
click at [315, 112] on div "5246666423151162" at bounding box center [303, 111] width 57 height 5
copy div "5246666423151162"
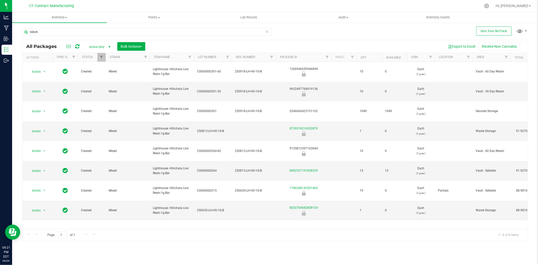
drag, startPoint x: 208, startPoint y: 1, endPoint x: 202, endPoint y: 4, distance: 6.2
click at [208, 1] on div at bounding box center [285, 6] width 391 height 10
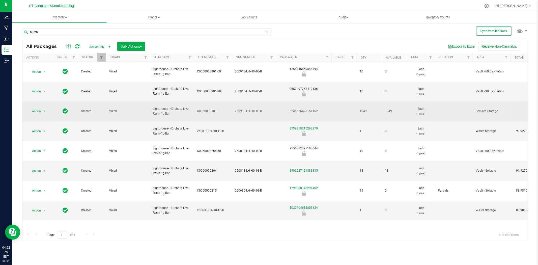
click at [311, 113] on div "5246666423151162" at bounding box center [303, 111] width 57 height 5
copy div "5246666423151162"
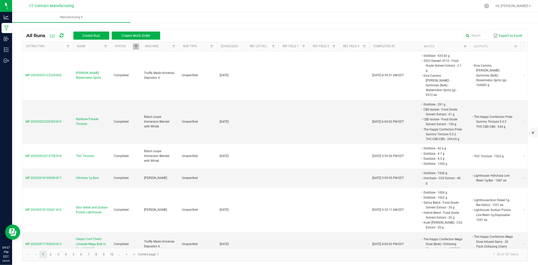
click at [59, 35] on div "All Runs Create Run Create Work Order" at bounding box center [95, 35] width 138 height 9
click at [63, 35] on icon at bounding box center [62, 35] width 4 height 5
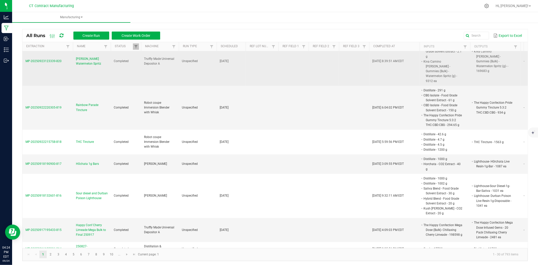
scroll to position [168, 0]
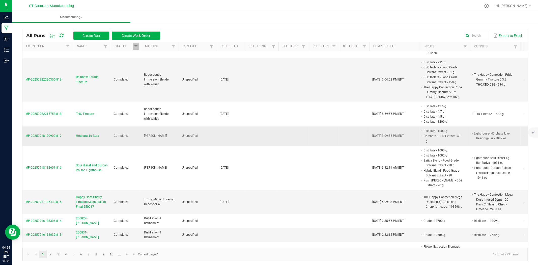
click at [97, 133] on span "H0chata 1g Bars" at bounding box center [87, 135] width 23 height 5
